Goal: Navigation & Orientation: Find specific page/section

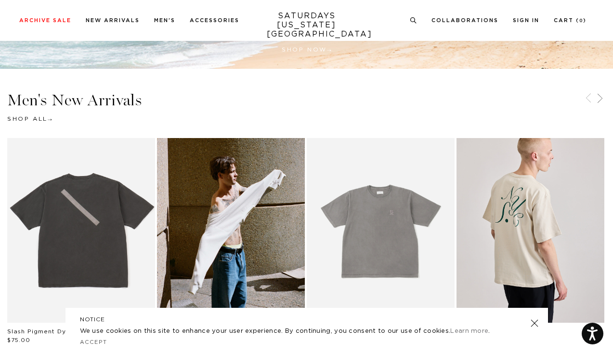
scroll to position [373, 0]
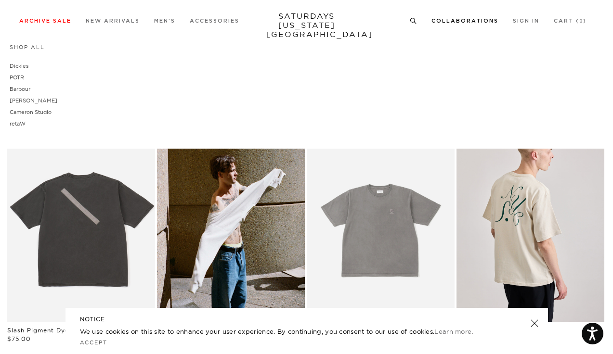
click at [476, 18] on link "Collaborations" at bounding box center [464, 20] width 67 height 5
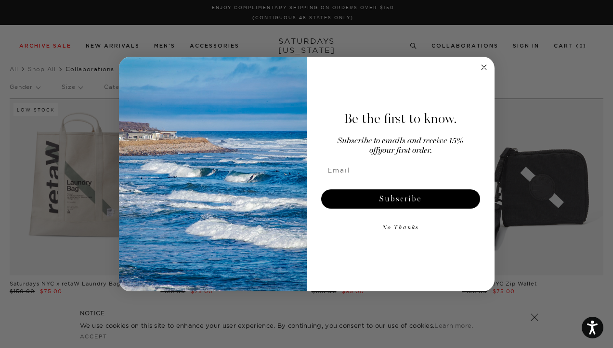
click at [486, 70] on circle "Close dialog" at bounding box center [483, 67] width 11 height 11
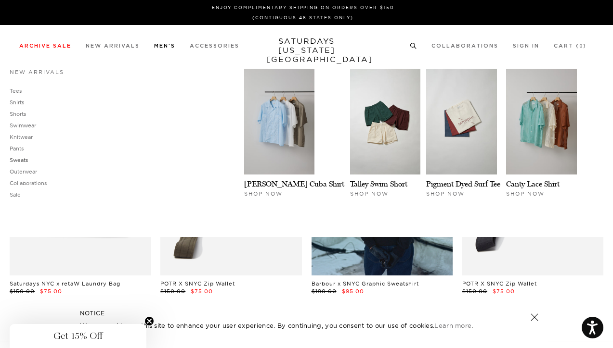
click at [19, 163] on link "Sweats" at bounding box center [19, 160] width 18 height 7
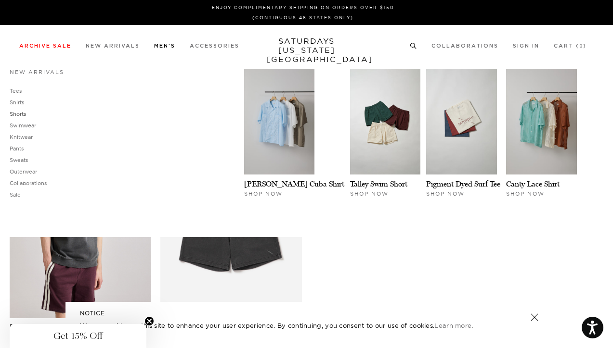
click at [18, 116] on link "Shorts" at bounding box center [18, 114] width 16 height 7
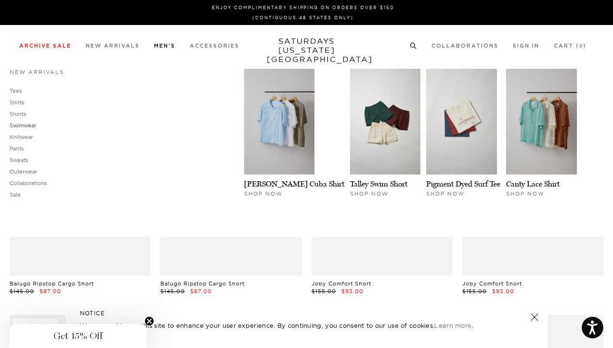
click at [20, 127] on link "Swimwear" at bounding box center [23, 125] width 26 height 7
click at [21, 173] on link "Outerwear" at bounding box center [23, 171] width 27 height 7
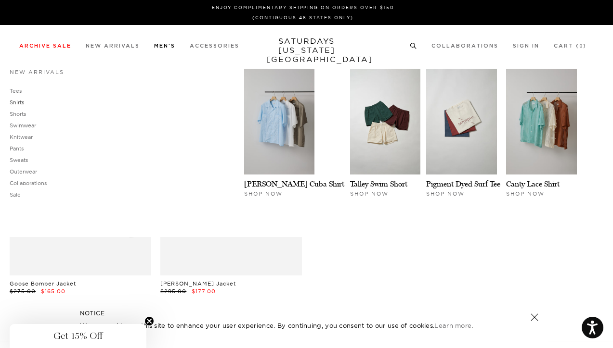
click at [18, 102] on link "Shirts" at bounding box center [17, 102] width 14 height 7
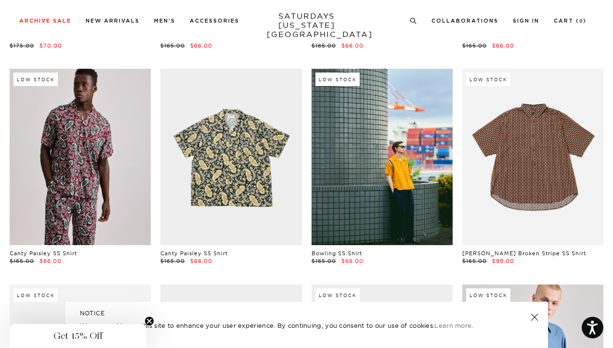
scroll to position [450, 0]
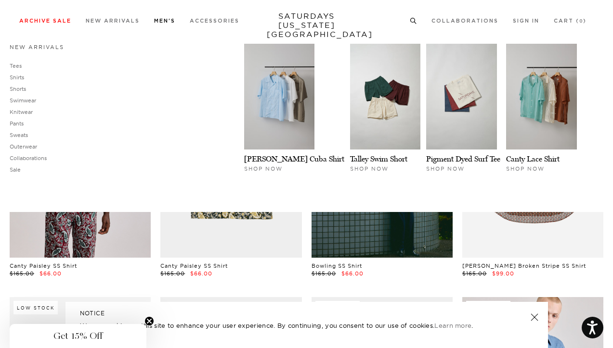
click at [22, 51] on link "New Arrivals" at bounding box center [37, 47] width 54 height 7
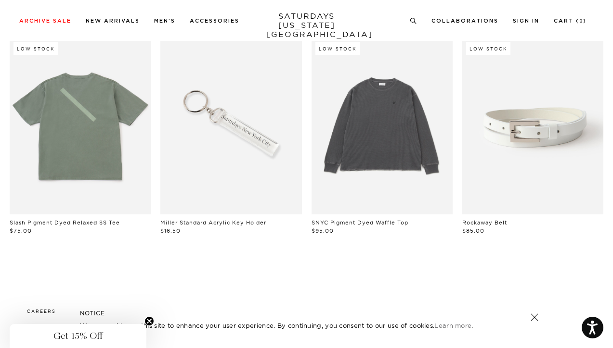
scroll to position [728, 0]
